Goal: Contribute content

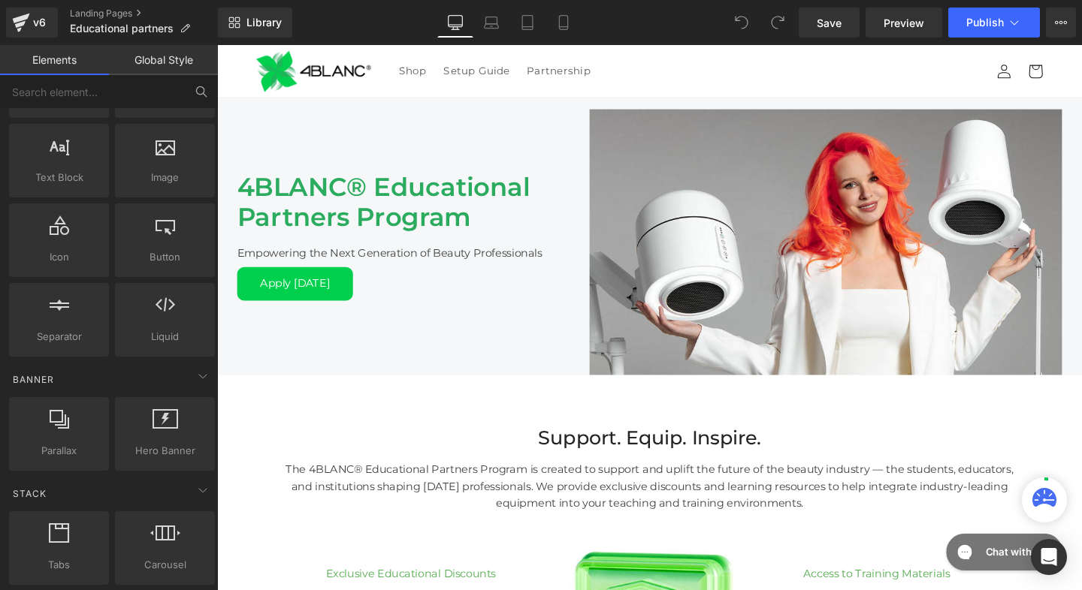
scroll to position [-1, 0]
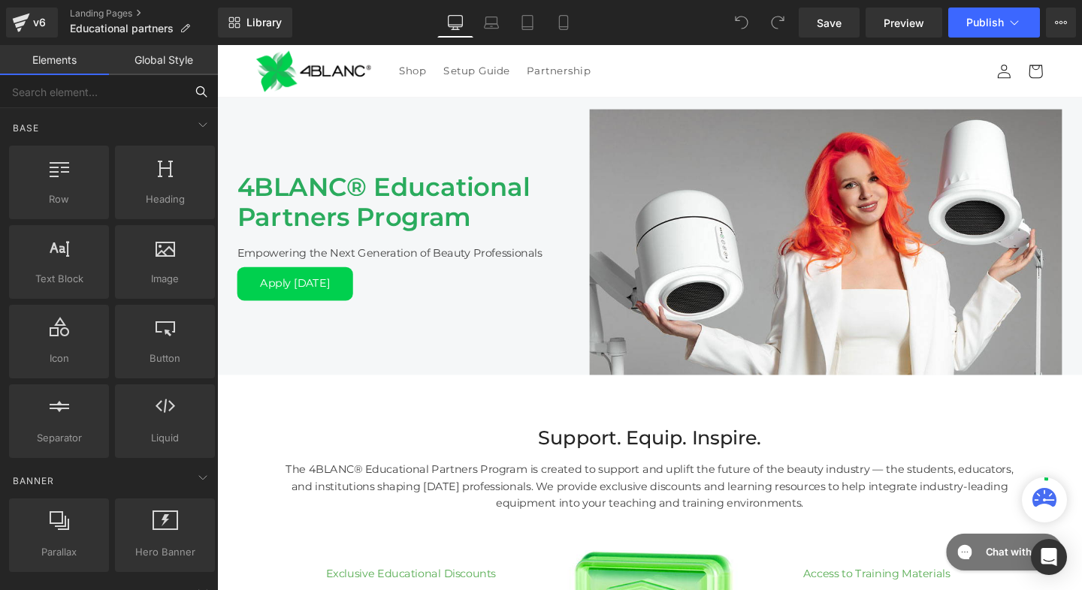
click at [110, 93] on input "text" at bounding box center [92, 91] width 185 height 33
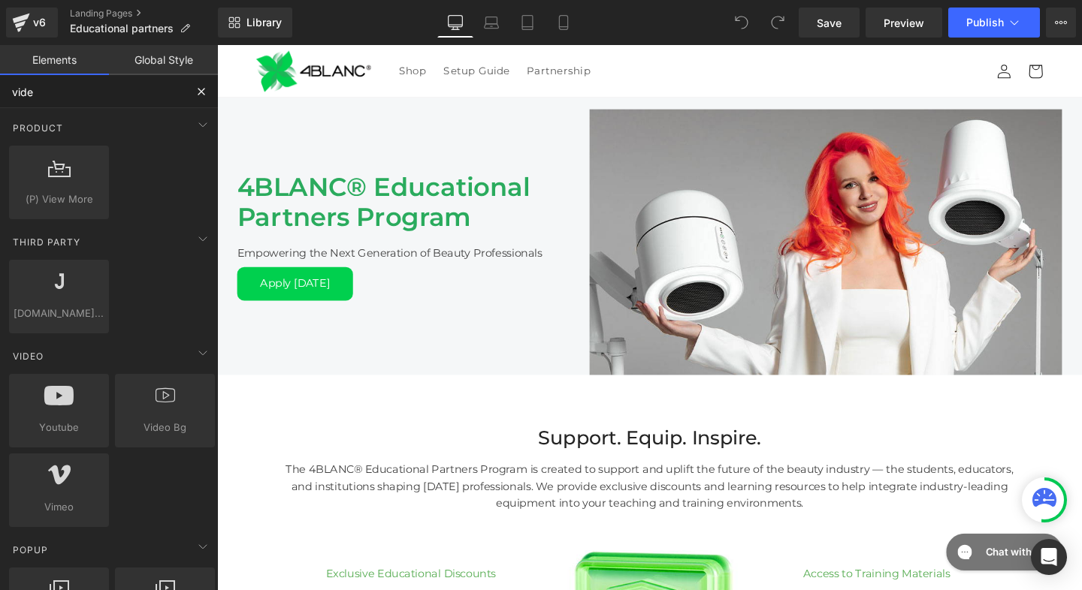
type input "video"
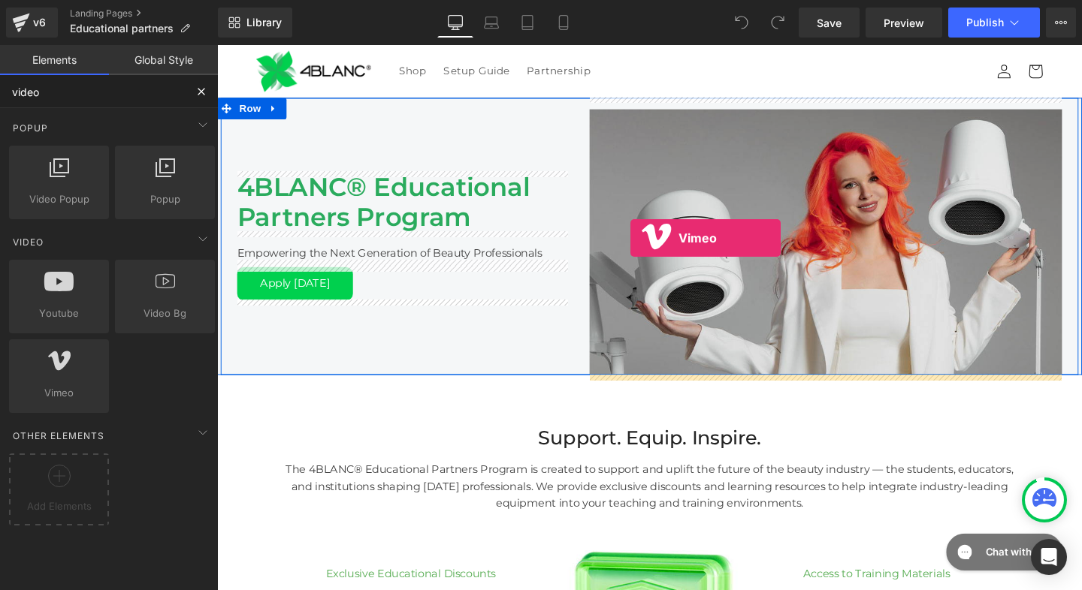
drag, startPoint x: 269, startPoint y: 422, endPoint x: 651, endPoint y: 248, distance: 420.2
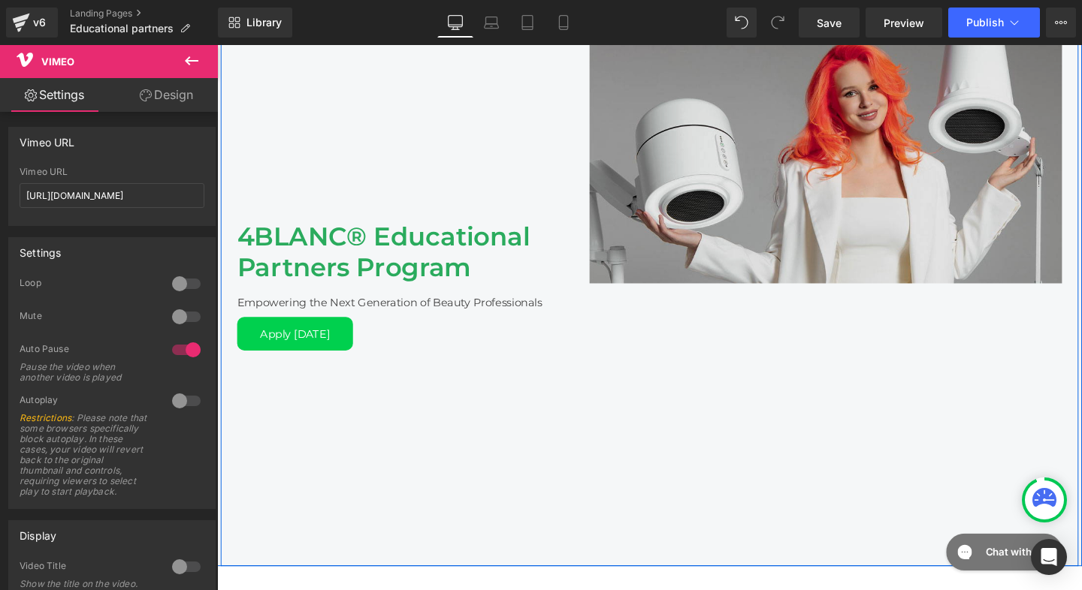
scroll to position [285, 0]
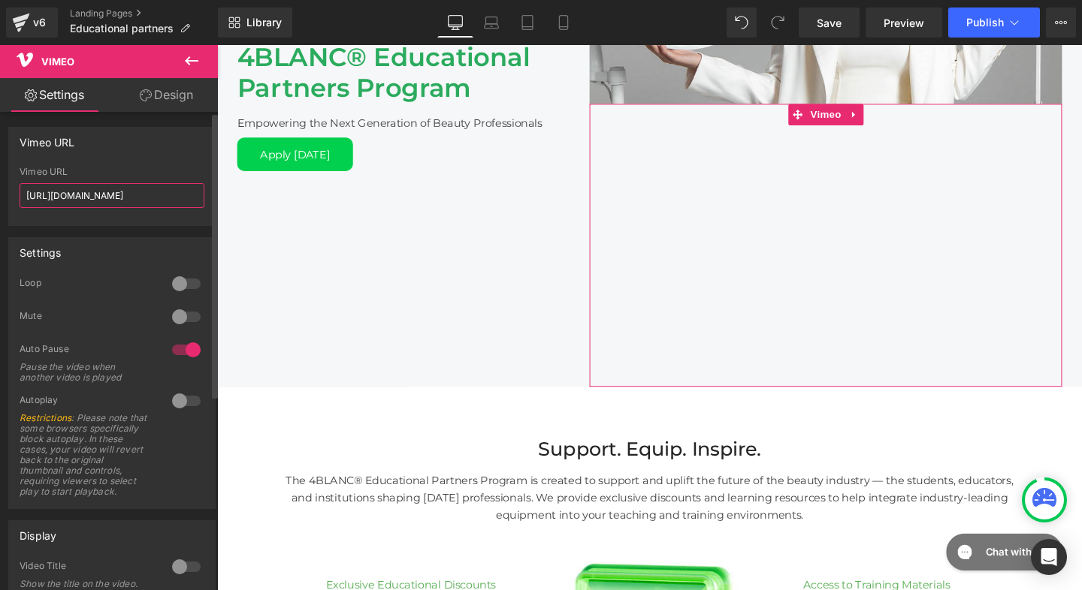
click at [77, 194] on input "[URL][DOMAIN_NAME]" at bounding box center [112, 195] width 185 height 25
paste input "1109415335?share=copy"
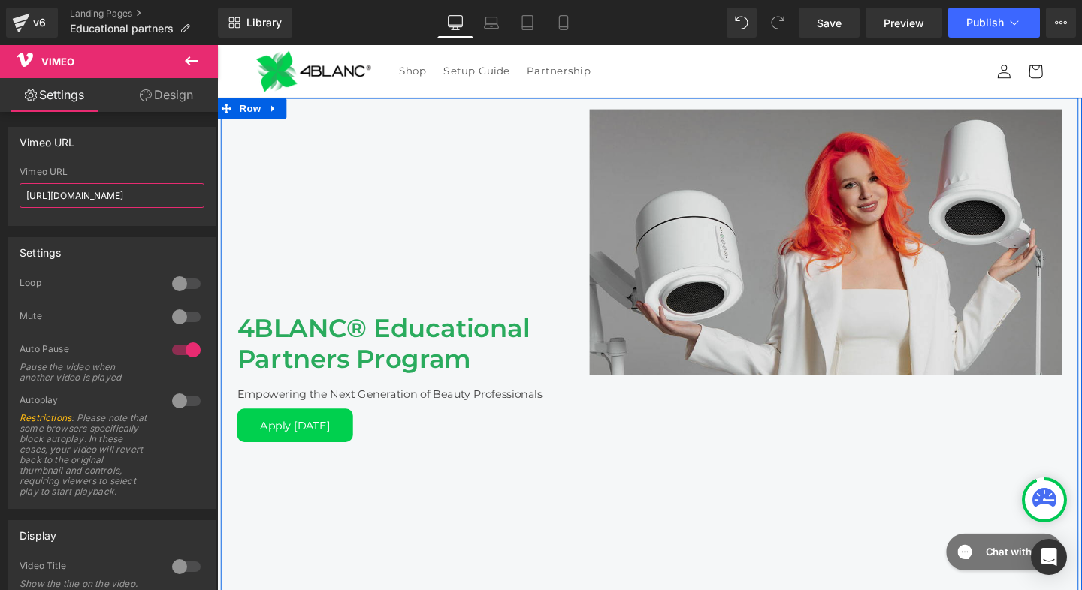
scroll to position [0, 0]
type input "[URL][DOMAIN_NAME]"
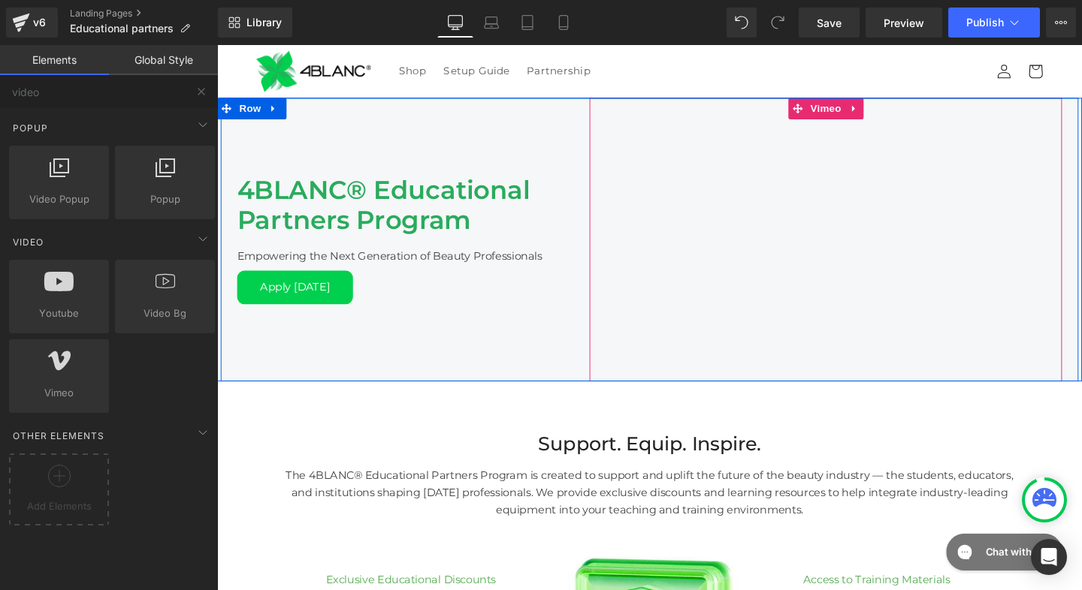
click at [763, 279] on div at bounding box center [857, 250] width 497 height 298
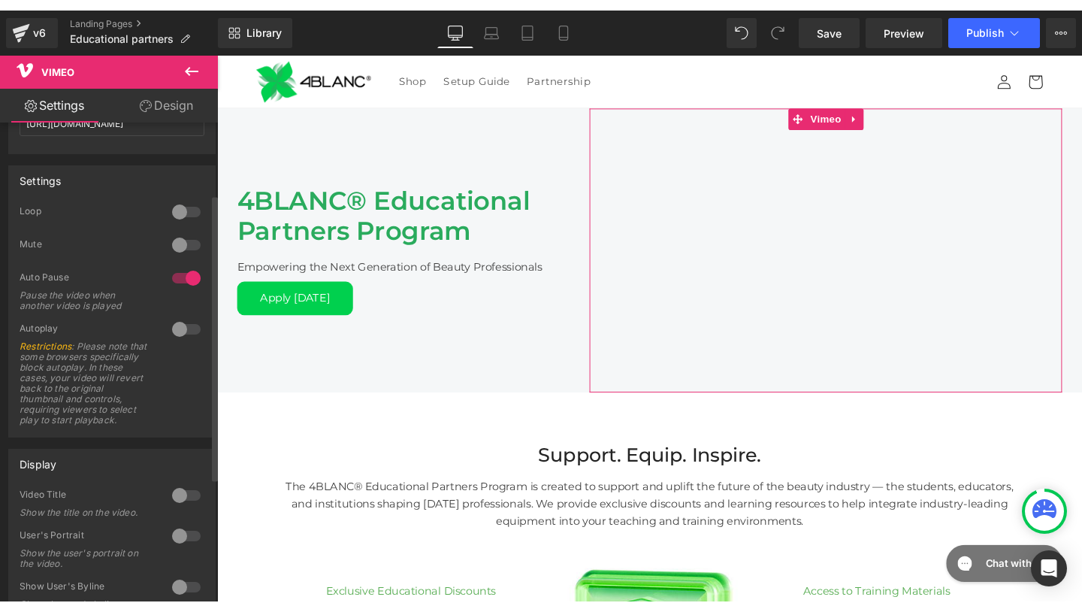
scroll to position [273, 0]
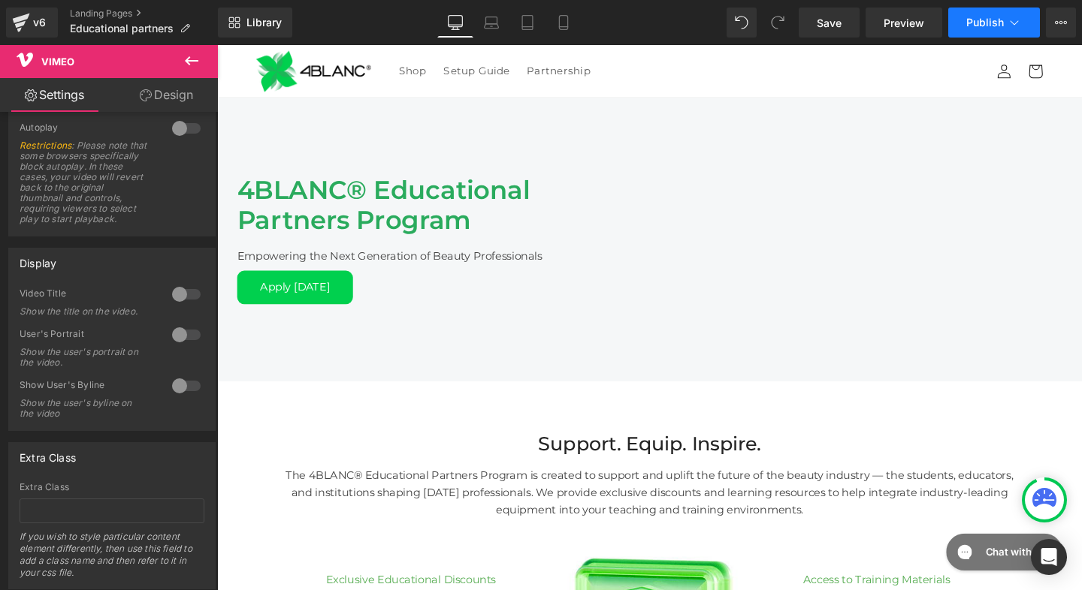
click at [971, 14] on button "Publish" at bounding box center [994, 23] width 92 height 30
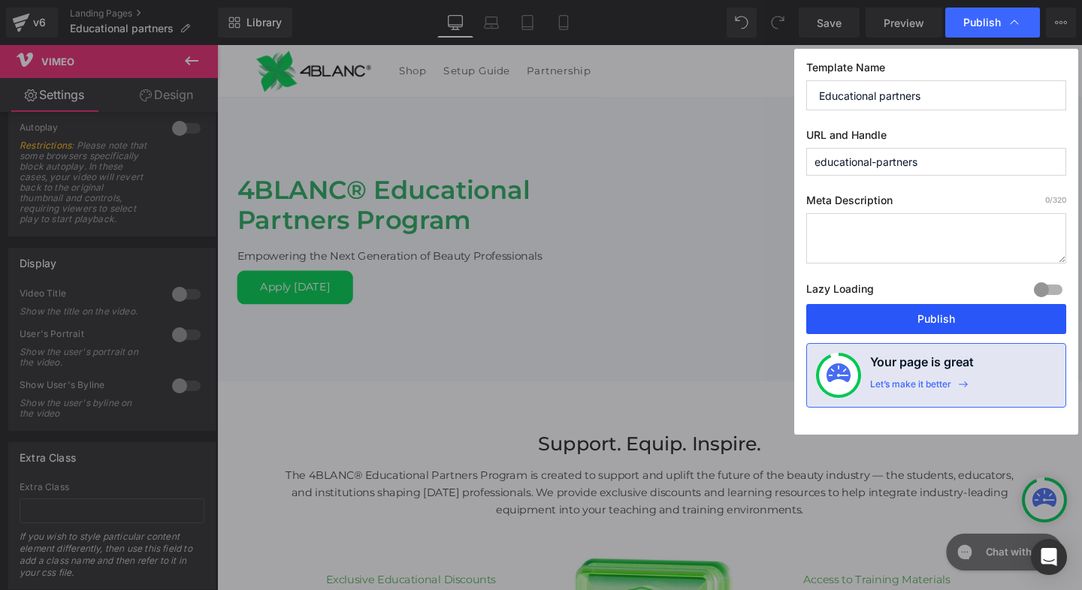
click at [892, 318] on button "Publish" at bounding box center [936, 319] width 260 height 30
